Goal: Task Accomplishment & Management: Use online tool/utility

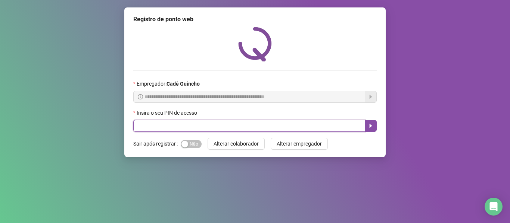
click at [210, 126] on input "text" at bounding box center [249, 126] width 232 height 12
type input "*****"
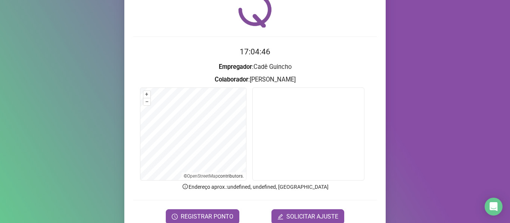
scroll to position [68, 0]
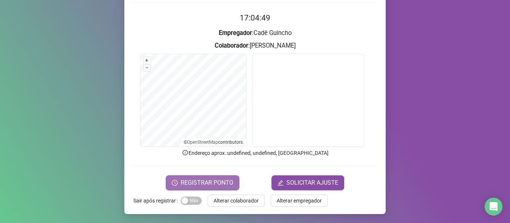
click at [191, 185] on span "REGISTRAR PONTO" at bounding box center [207, 183] width 53 height 9
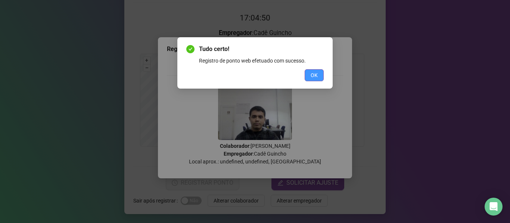
drag, startPoint x: 312, startPoint y: 78, endPoint x: 294, endPoint y: 88, distance: 20.4
click at [311, 78] on span "OK" at bounding box center [313, 75] width 7 height 8
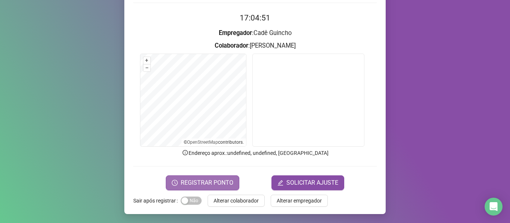
click at [206, 182] on span "REGISTRAR PONTO" at bounding box center [207, 183] width 53 height 9
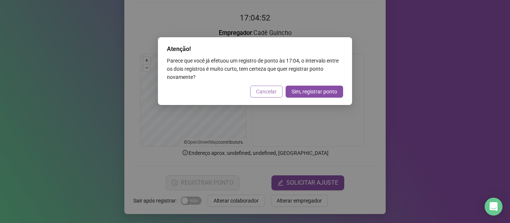
click at [269, 95] on span "Cancelar" at bounding box center [266, 92] width 21 height 8
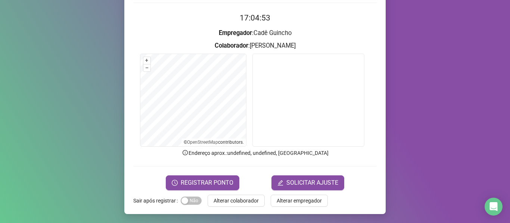
click at [187, 182] on span "REGISTRAR PONTO" at bounding box center [207, 183] width 53 height 9
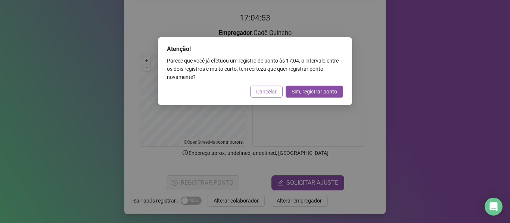
click at [254, 88] on button "Cancelar" at bounding box center [266, 92] width 32 height 12
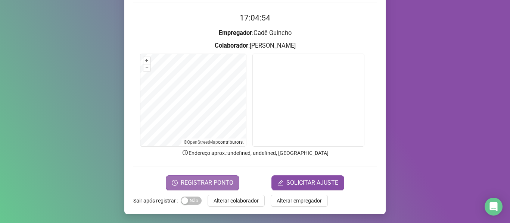
click at [203, 184] on span "REGISTRAR PONTO" at bounding box center [207, 183] width 53 height 9
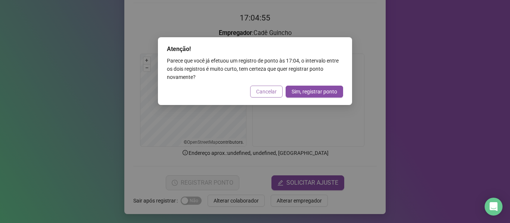
click at [267, 93] on span "Cancelar" at bounding box center [266, 92] width 21 height 8
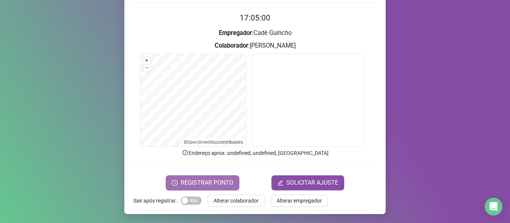
click at [194, 182] on span "REGISTRAR PONTO" at bounding box center [207, 183] width 53 height 9
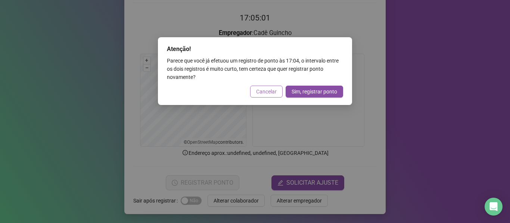
click at [262, 91] on span "Cancelar" at bounding box center [266, 92] width 21 height 8
